Goal: Task Accomplishment & Management: Use online tool/utility

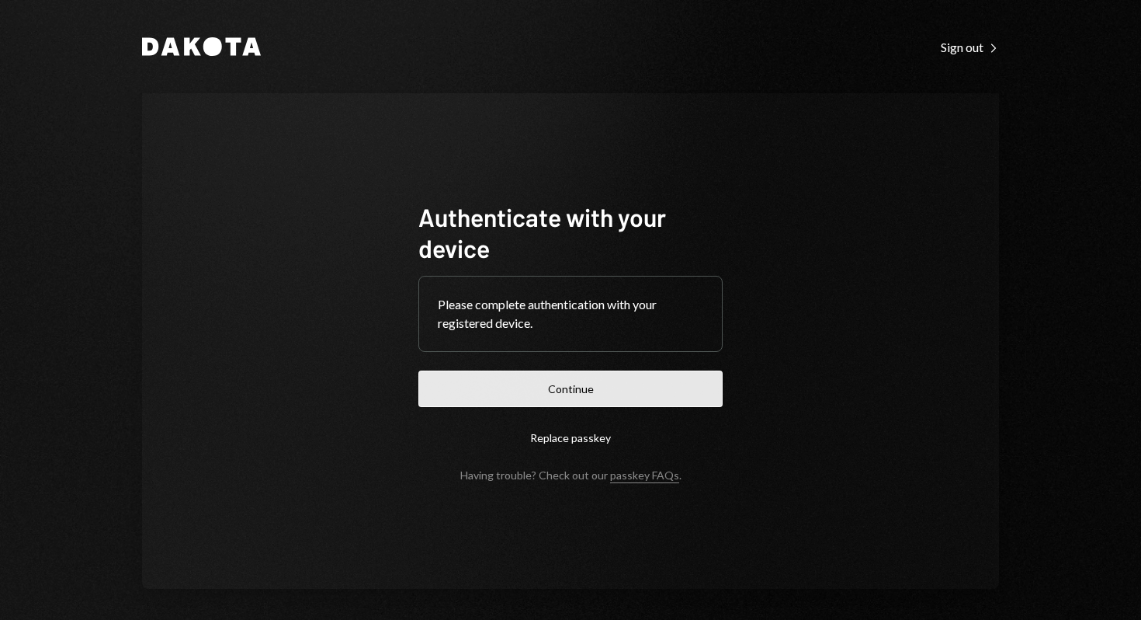
click at [532, 391] on button "Continue" at bounding box center [571, 388] width 304 height 36
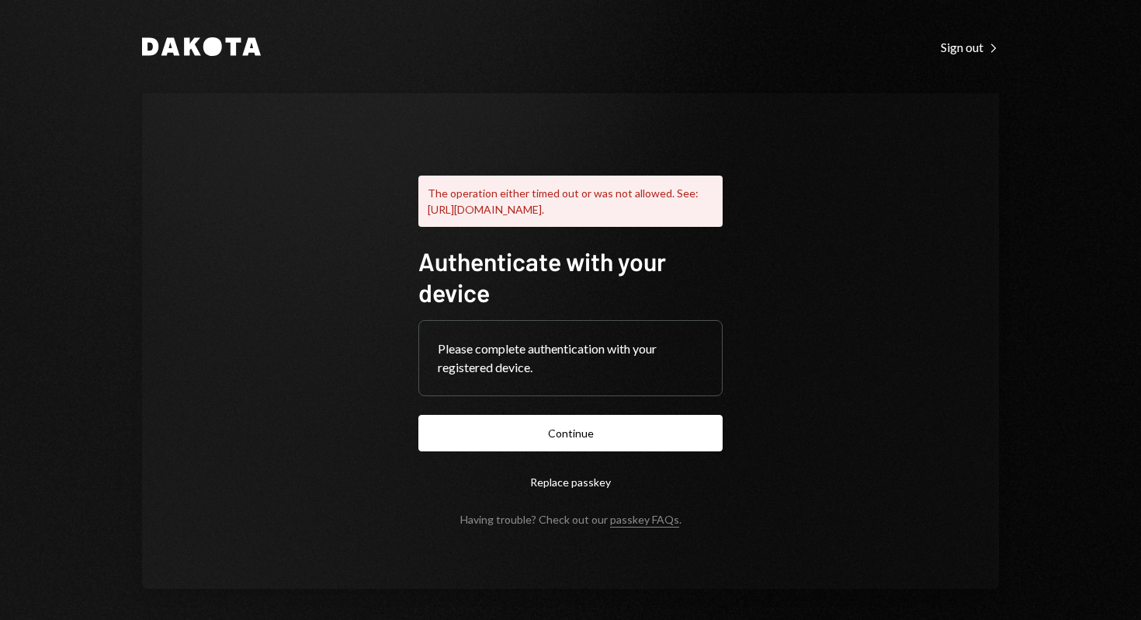
click at [542, 393] on div "Please complete authentication with your registered device." at bounding box center [570, 358] width 303 height 75
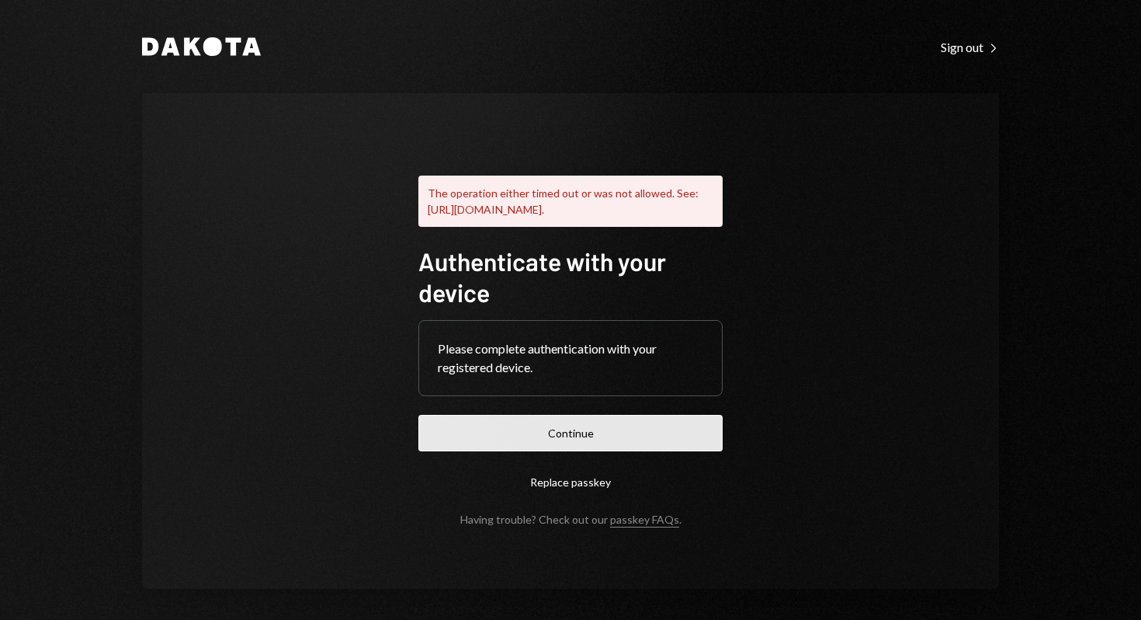
click at [488, 442] on button "Continue" at bounding box center [571, 433] width 304 height 36
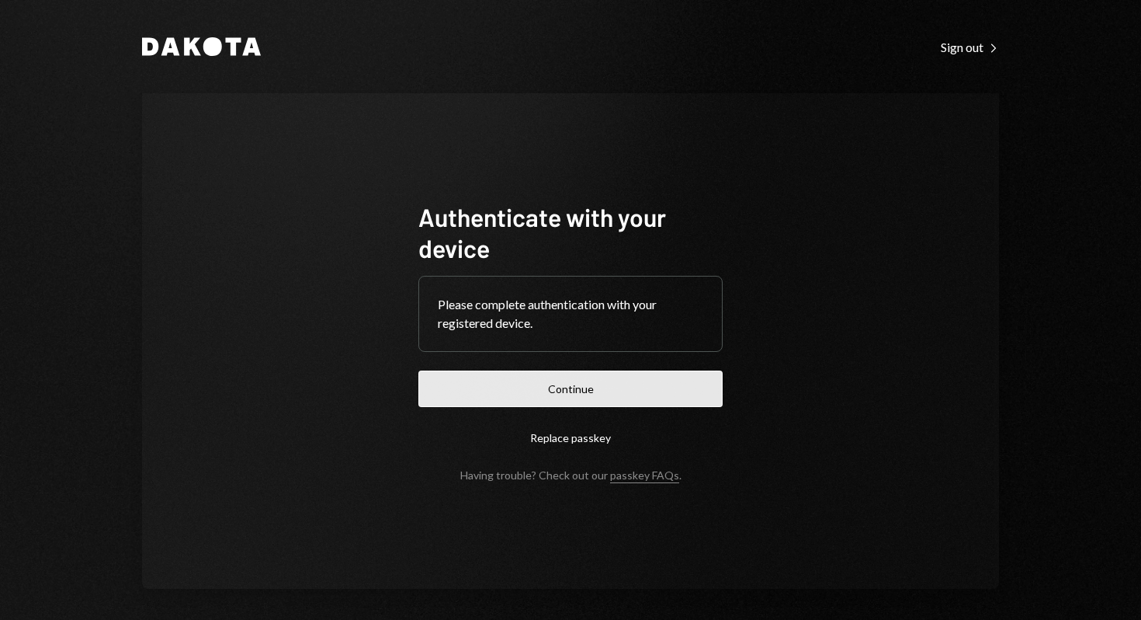
click at [621, 391] on button "Continue" at bounding box center [571, 388] width 304 height 36
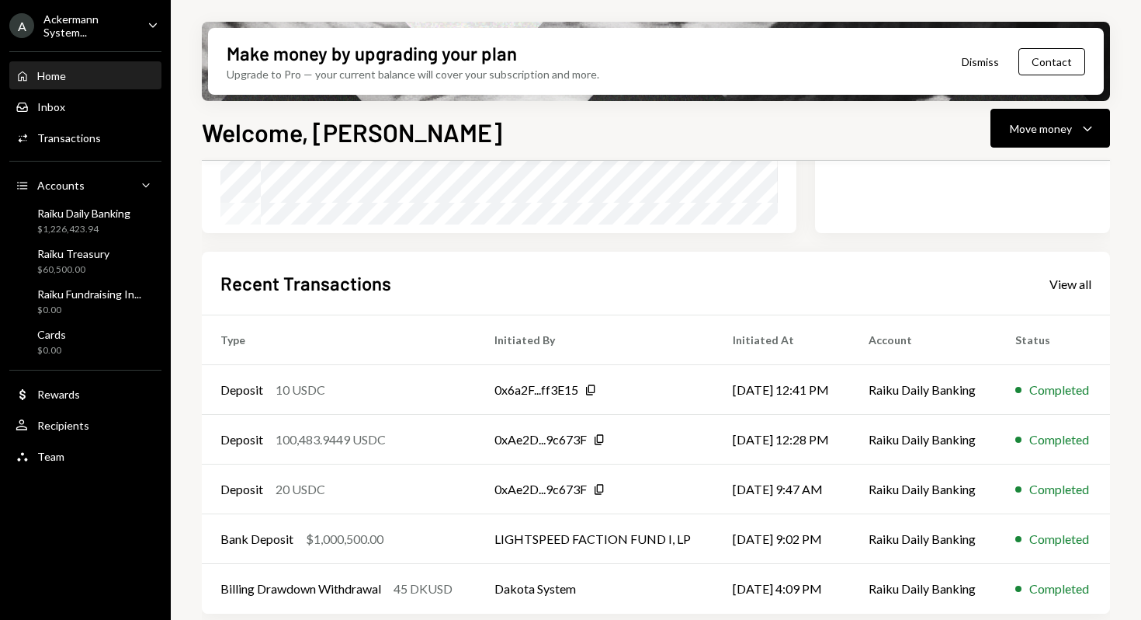
scroll to position [316, 0]
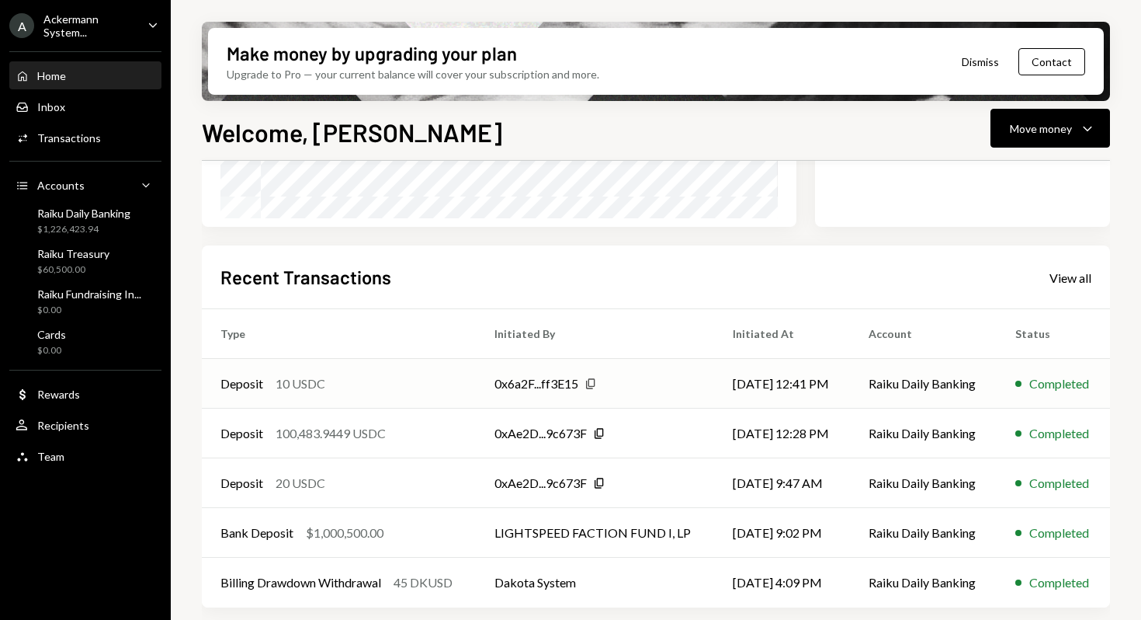
click at [592, 383] on icon "Copy" at bounding box center [591, 383] width 12 height 12
